Goal: Find specific page/section: Find specific page/section

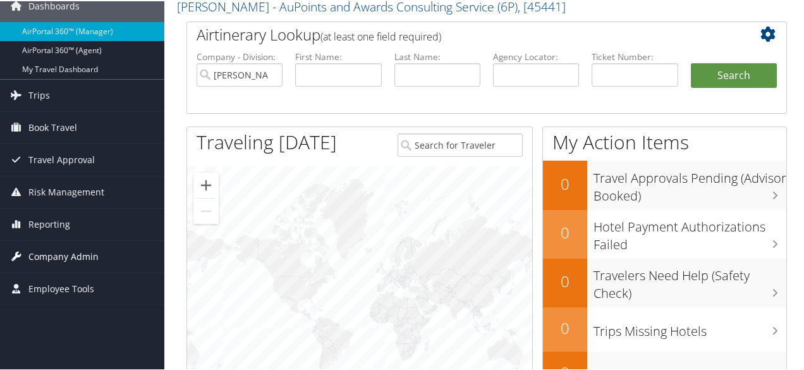
scroll to position [126, 0]
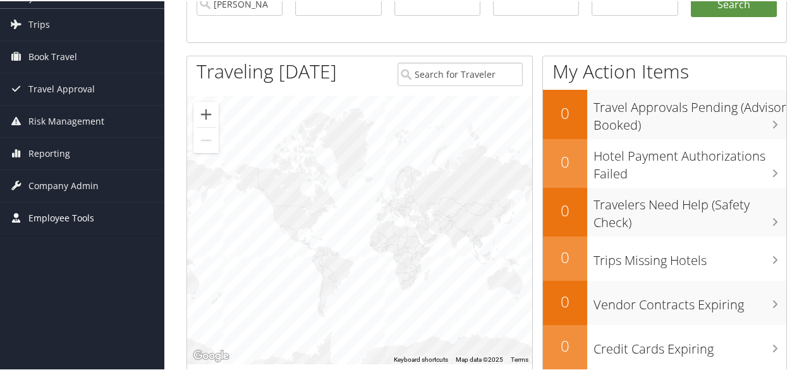
click at [77, 215] on span "Employee Tools" at bounding box center [61, 217] width 66 height 32
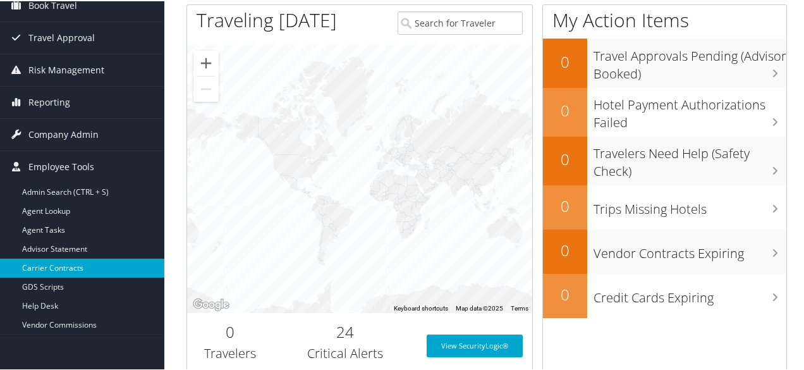
scroll to position [190, 0]
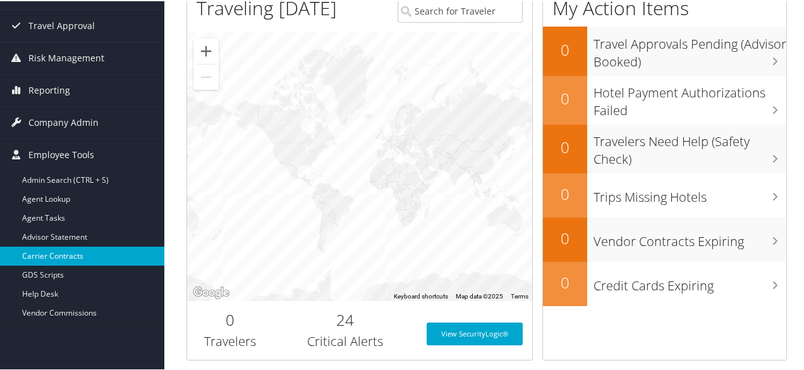
click at [103, 253] on link "Carrier Contracts" at bounding box center [82, 254] width 164 height 19
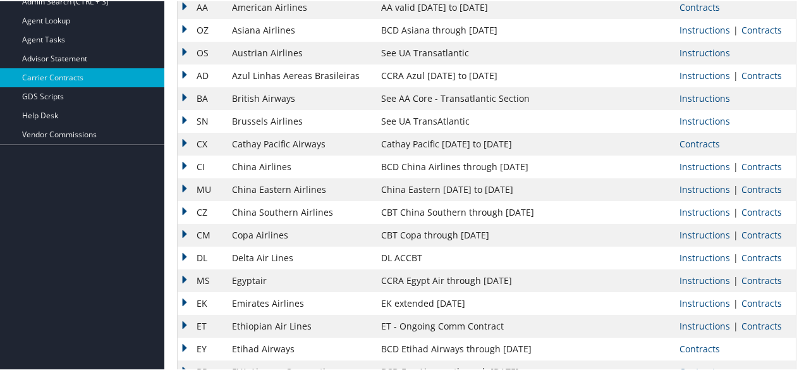
scroll to position [379, 0]
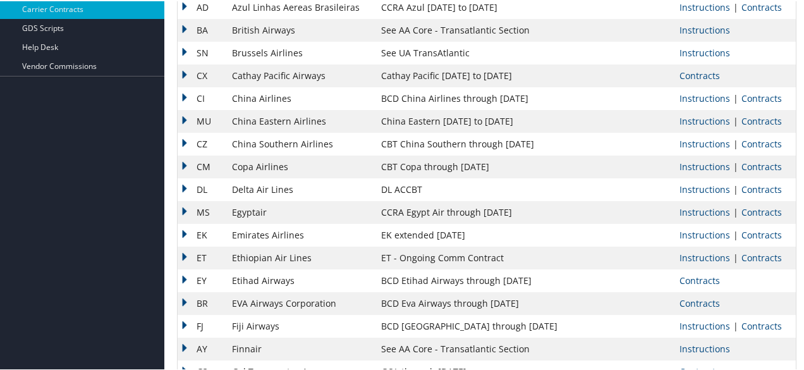
click at [182, 232] on td "EK" at bounding box center [202, 233] width 48 height 23
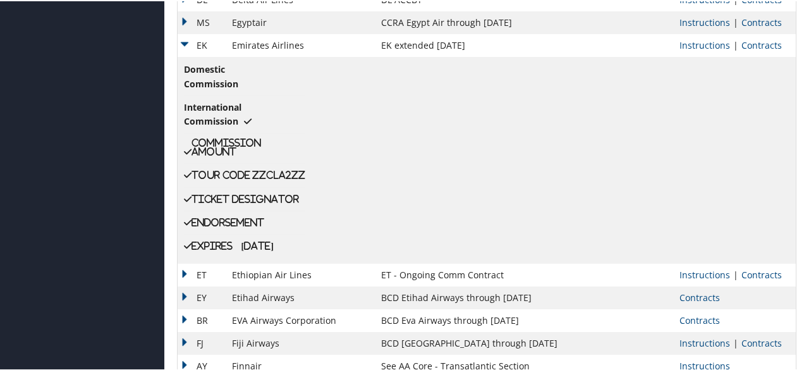
scroll to position [505, 0]
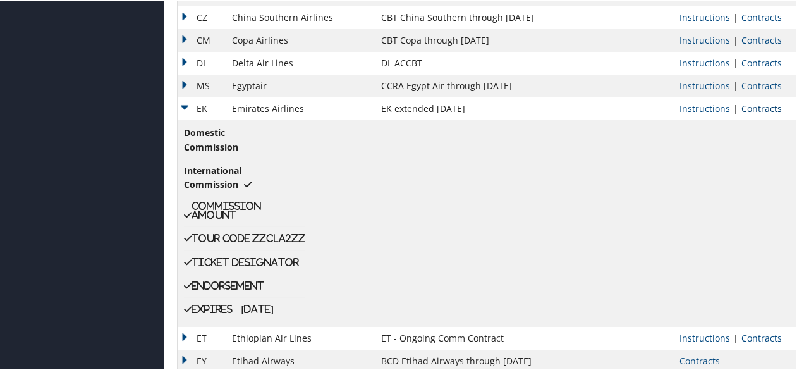
click at [752, 106] on link "Contracts" at bounding box center [761, 107] width 40 height 12
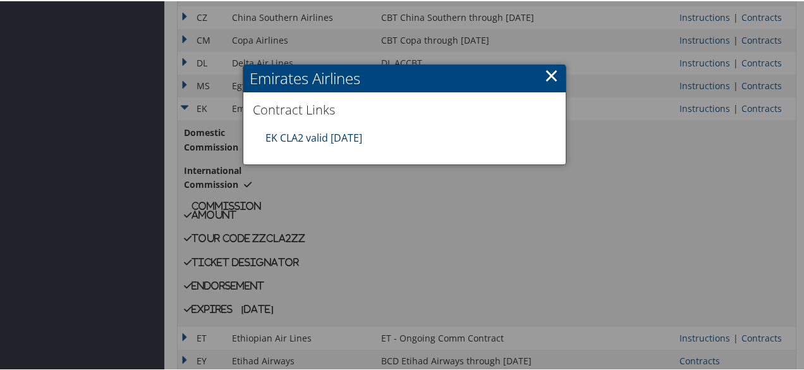
click at [301, 135] on link "EK CLA2 valid 30sep25" at bounding box center [313, 137] width 97 height 14
